Goal: Obtain resource: Obtain resource

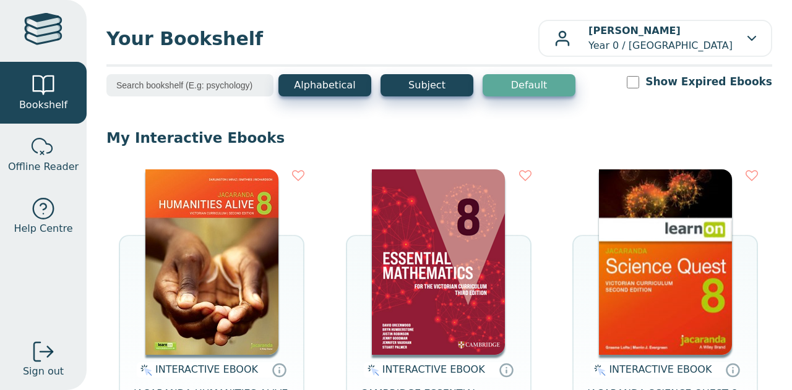
scroll to position [7, 0]
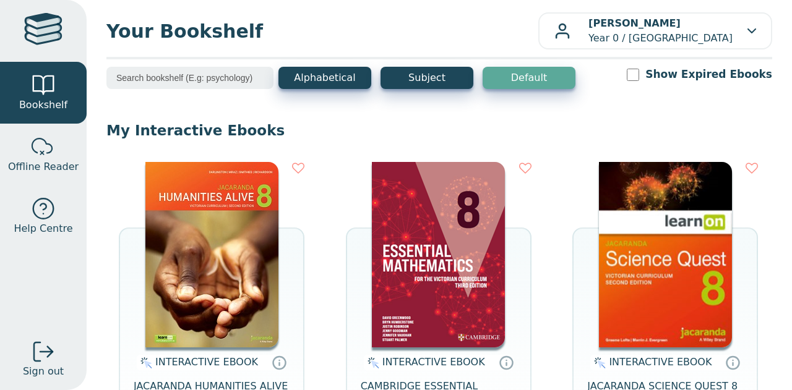
click at [181, 239] on img at bounding box center [211, 255] width 133 height 186
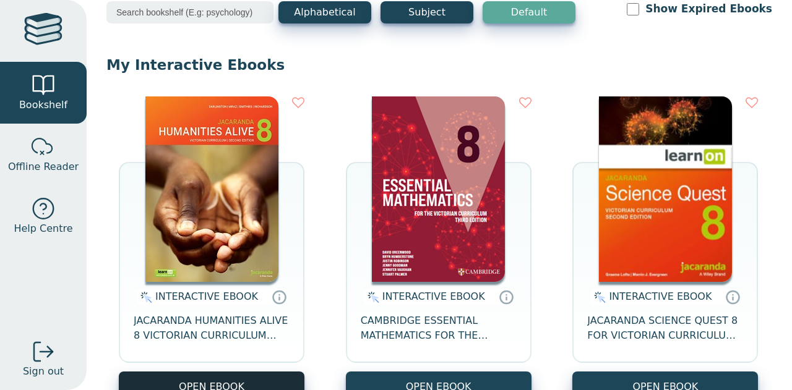
click at [213, 387] on button "OPEN EBOOK" at bounding box center [212, 387] width 186 height 30
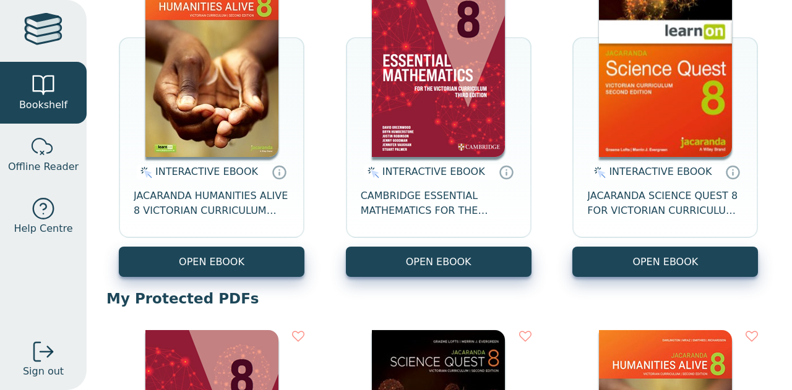
scroll to position [199, 0]
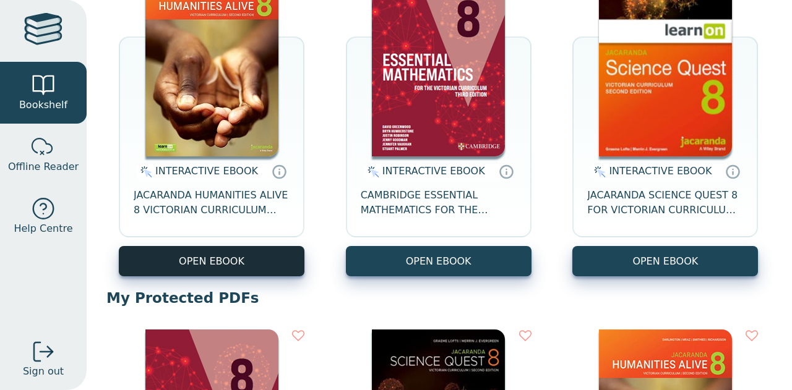
click at [285, 248] on button "OPEN EBOOK" at bounding box center [212, 261] width 186 height 30
click at [274, 267] on button "OPEN EBOOK" at bounding box center [212, 261] width 186 height 30
